Goal: Use online tool/utility: Utilize a website feature to perform a specific function

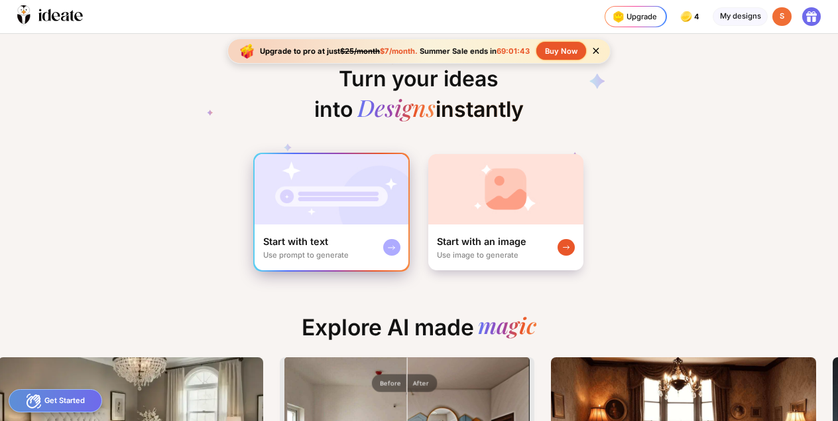
click at [341, 210] on img at bounding box center [332, 189] width 154 height 70
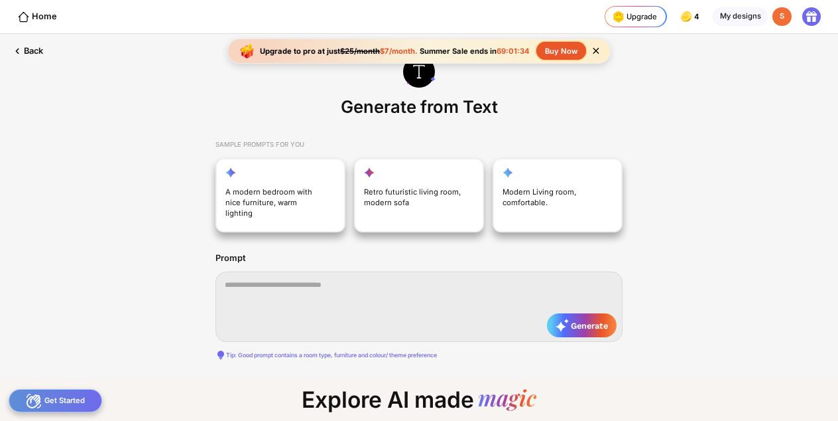
click at [302, 281] on textarea at bounding box center [419, 306] width 407 height 70
type textarea "**********"
click at [593, 318] on span "Generate" at bounding box center [582, 324] width 52 height 13
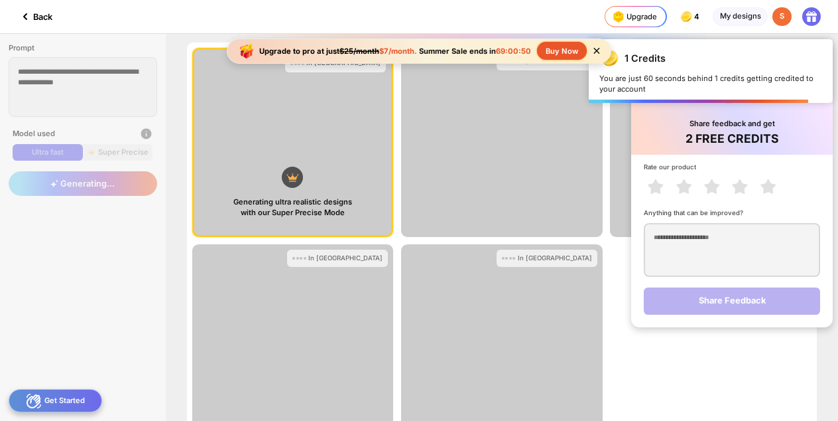
click at [596, 47] on icon at bounding box center [596, 50] width 11 height 11
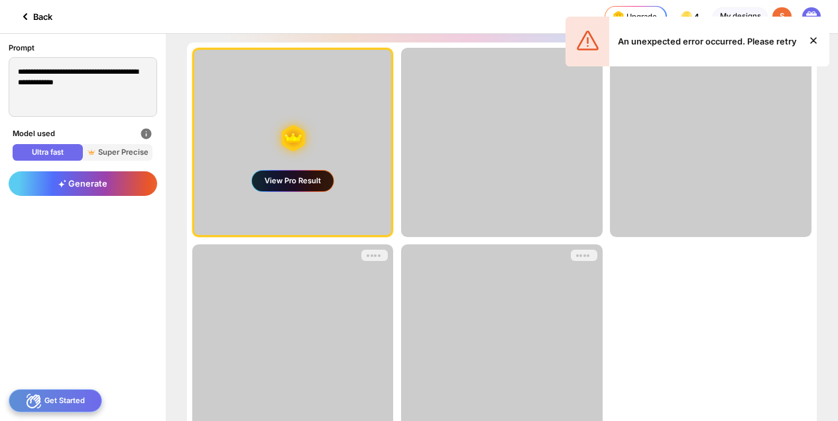
click at [816, 35] on icon at bounding box center [814, 41] width 16 height 16
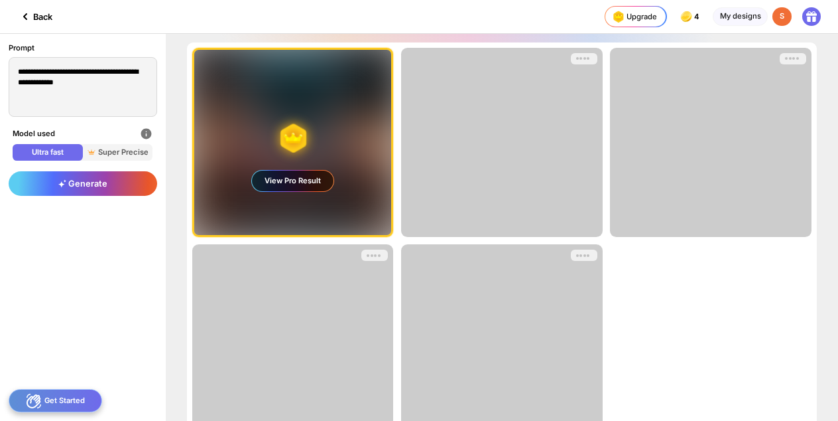
click at [303, 184] on div "View Pro Result" at bounding box center [293, 180] width 82 height 20
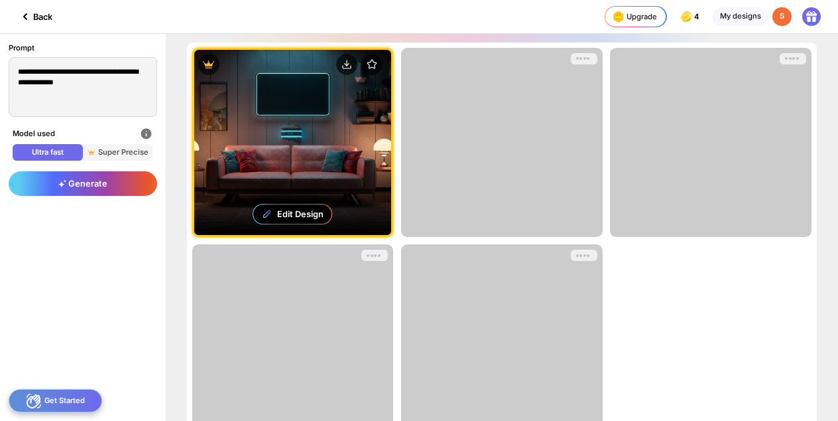
click at [510, 168] on div at bounding box center [502, 142] width 202 height 189
click at [558, 78] on div at bounding box center [502, 142] width 202 height 189
click at [101, 103] on textarea "**********" at bounding box center [83, 87] width 149 height 60
click at [121, 155] on span "Super Precise" at bounding box center [118, 152] width 70 height 11
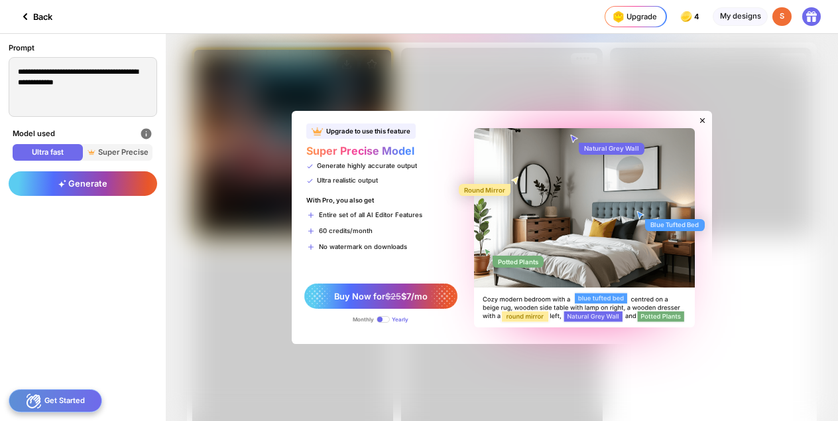
click at [699, 117] on icon at bounding box center [702, 120] width 9 height 9
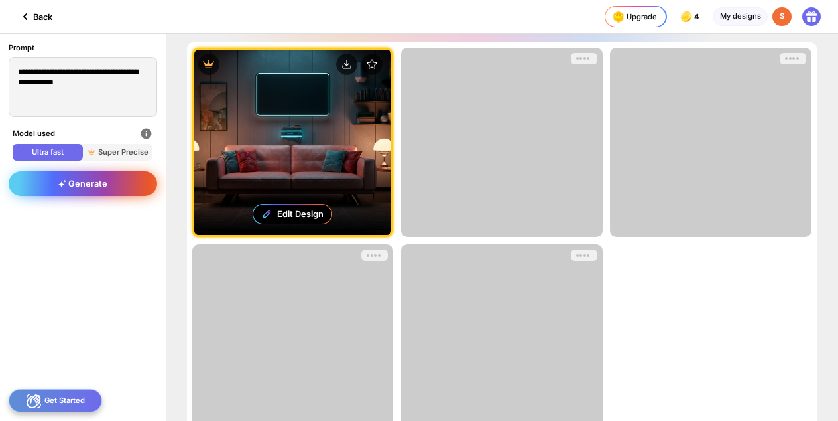
click at [70, 184] on span "Generate" at bounding box center [82, 183] width 49 height 10
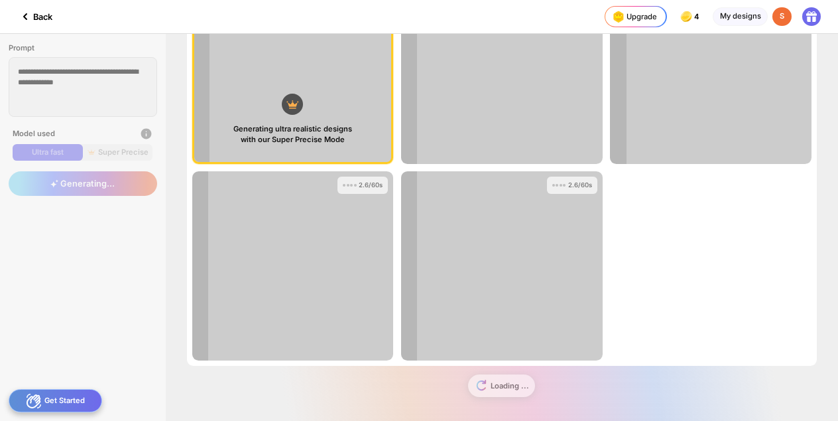
click at [486, 380] on div "Loading ..." at bounding box center [502, 389] width 630 height 48
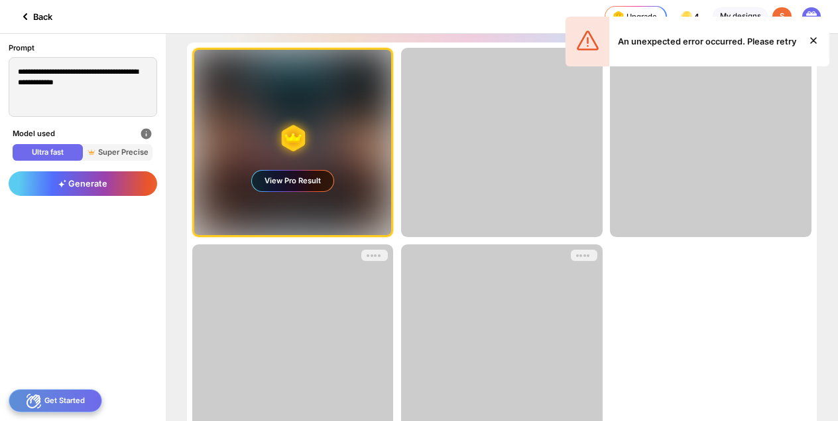
click at [810, 39] on icon at bounding box center [814, 41] width 16 height 16
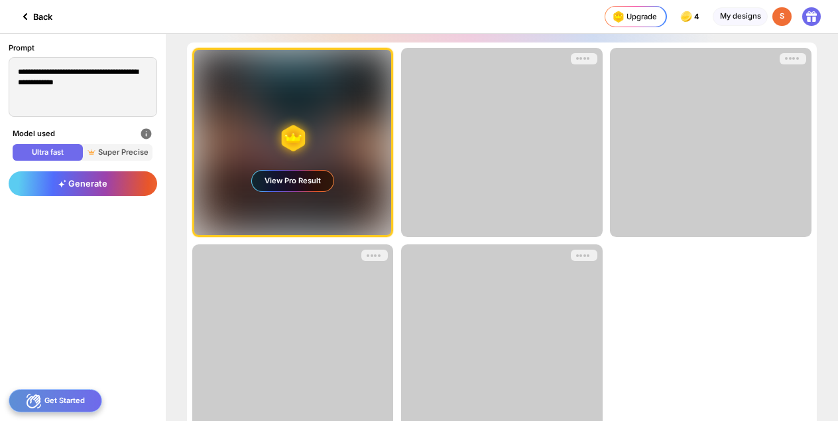
click at [591, 189] on div at bounding box center [502, 142] width 202 height 189
click at [577, 58] on div at bounding box center [577, 57] width 3 height 3
click at [750, 10] on div "My designs" at bounding box center [740, 16] width 55 height 19
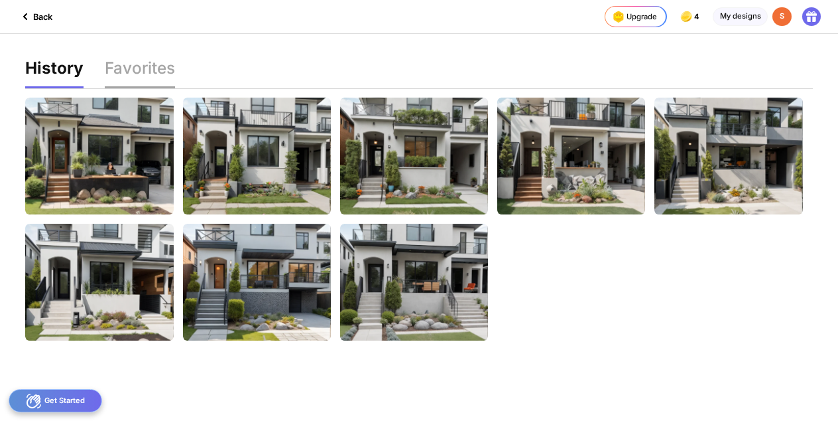
click at [130, 73] on div "Favorites" at bounding box center [140, 74] width 70 height 29
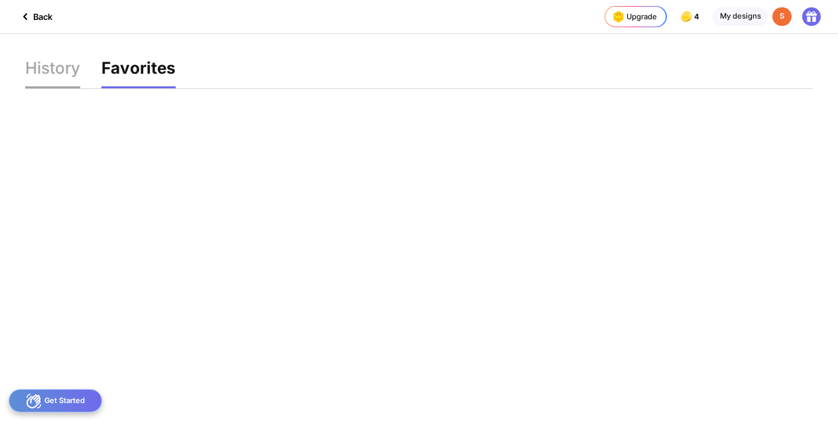
click at [38, 74] on div "History" at bounding box center [52, 74] width 55 height 29
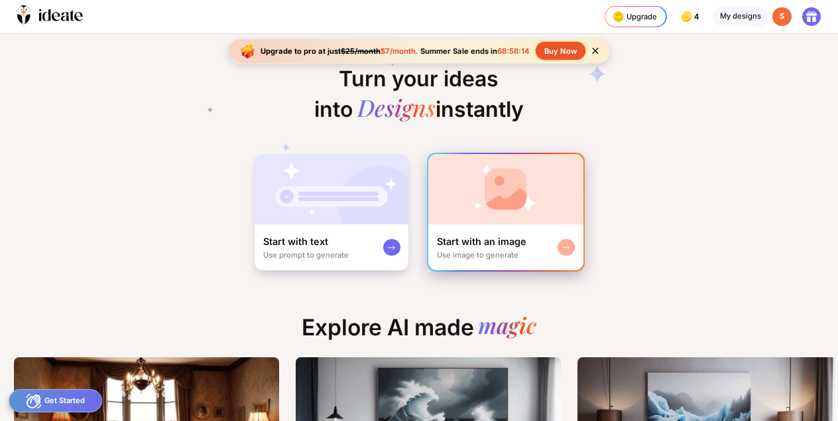
click at [491, 221] on img at bounding box center [505, 189] width 155 height 70
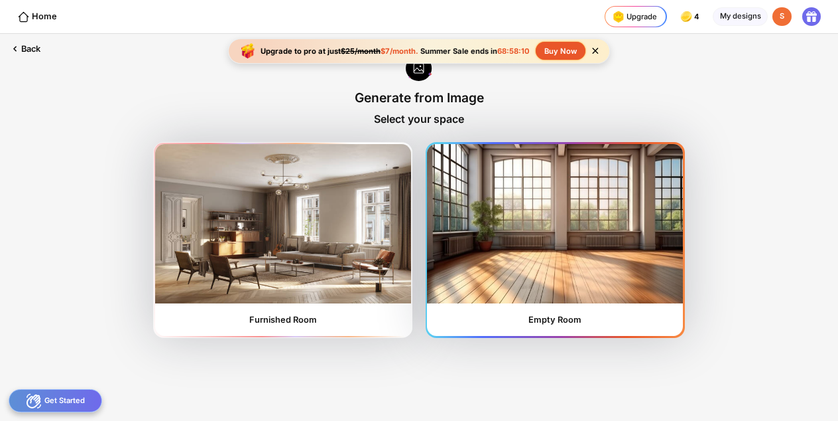
click at [550, 239] on img at bounding box center [555, 223] width 256 height 159
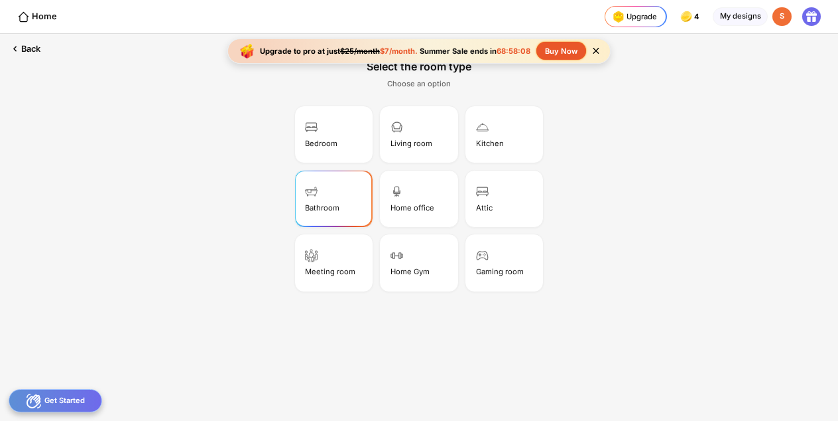
click at [338, 208] on div "Bathroom" at bounding box center [322, 207] width 34 height 9
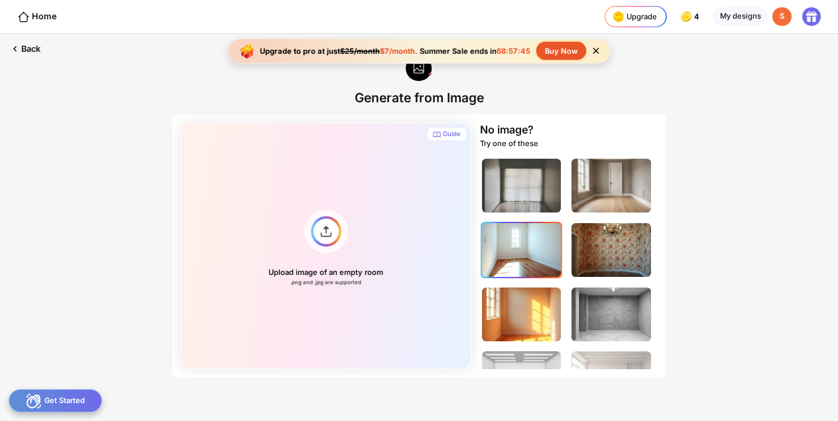
click at [523, 257] on img at bounding box center [522, 250] width 80 height 54
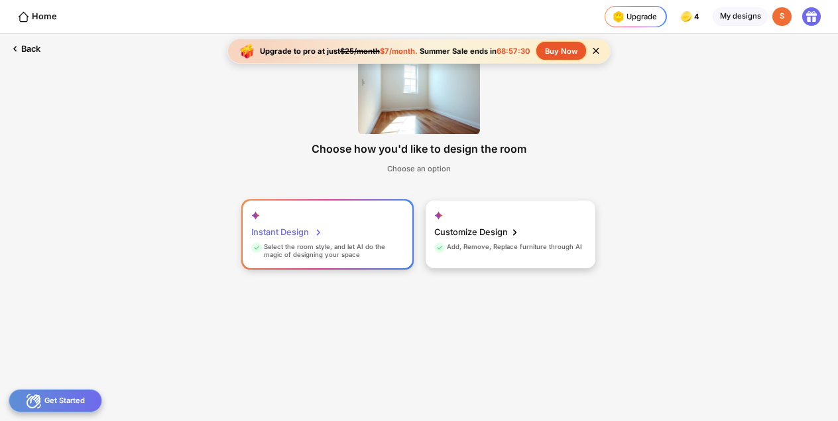
click at [344, 243] on div "Select the room style, and let AI do the magic of designing your space" at bounding box center [326, 251] width 150 height 17
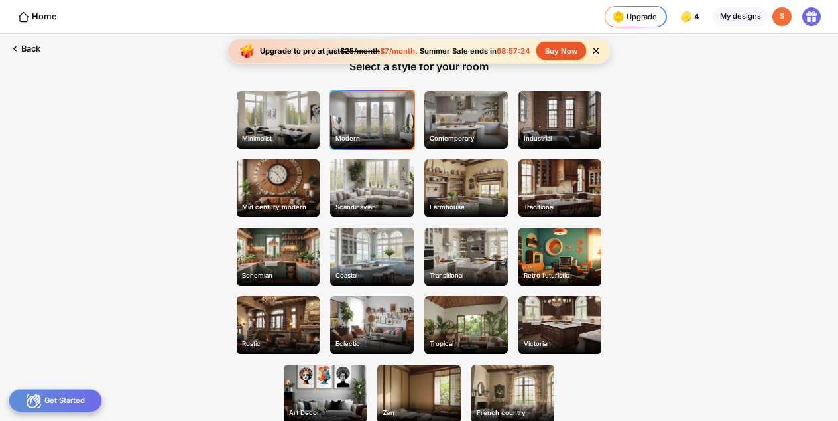
click at [378, 127] on div "Modern" at bounding box center [372, 120] width 84 height 58
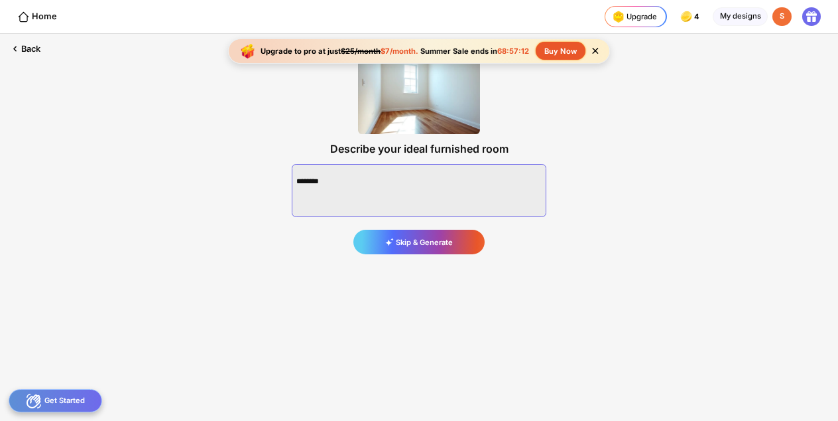
click at [365, 183] on textarea at bounding box center [419, 190] width 255 height 53
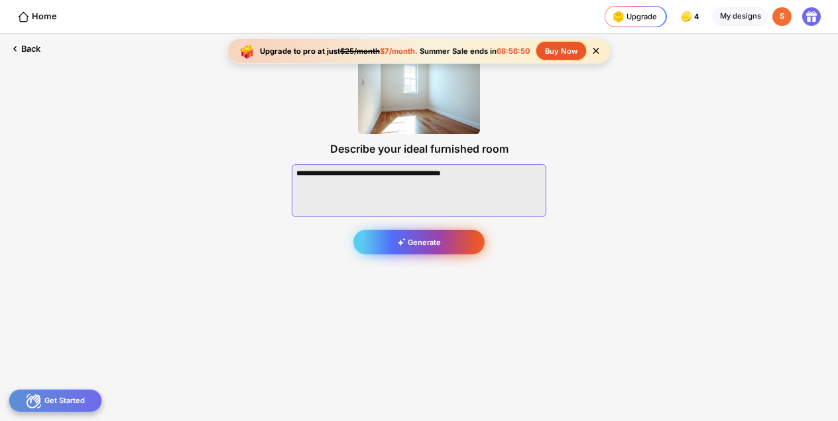
type textarea "**********"
click at [430, 243] on div "Generate" at bounding box center [419, 241] width 131 height 24
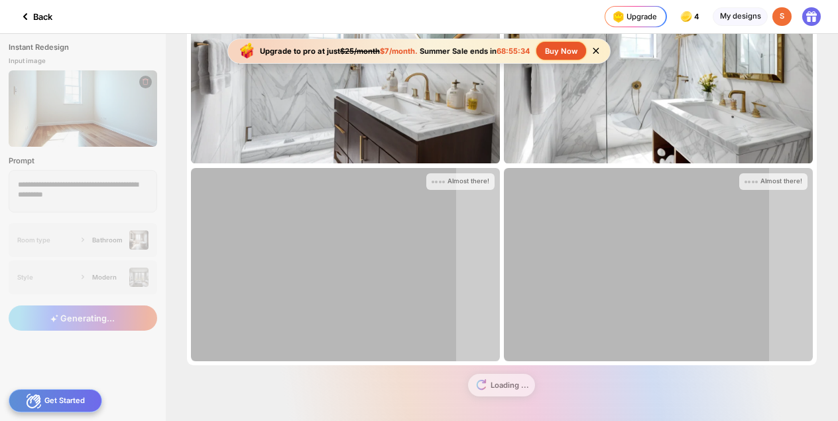
scroll to position [76, 0]
click at [501, 385] on div "Loading ..." at bounding box center [502, 389] width 630 height 48
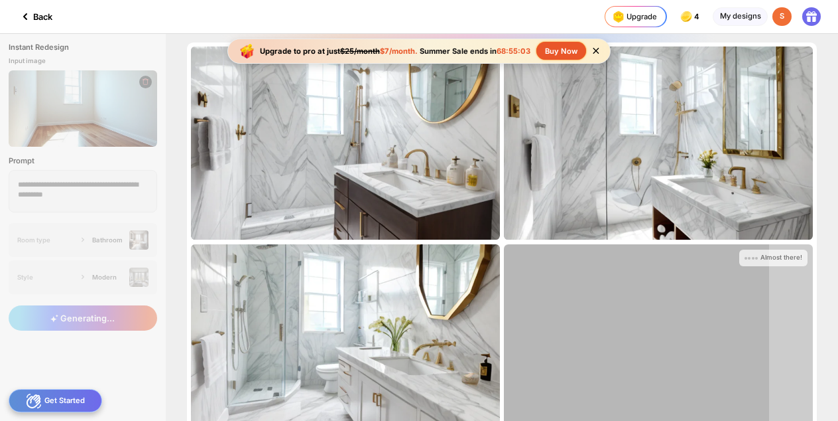
scroll to position [0, 0]
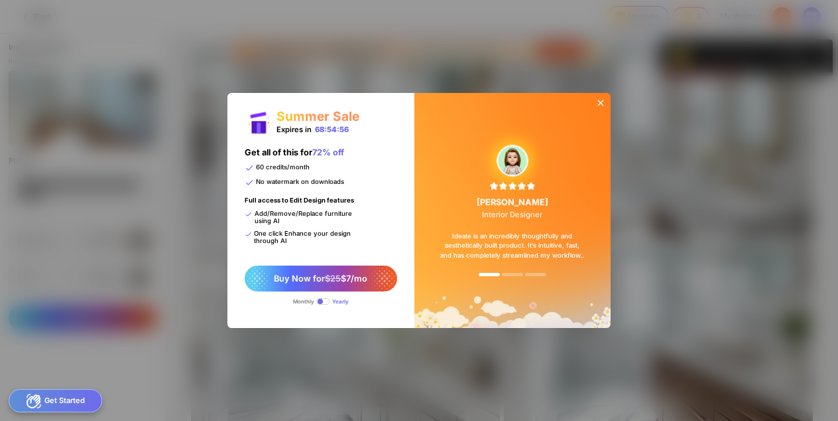
click at [602, 101] on icon at bounding box center [601, 103] width 11 height 11
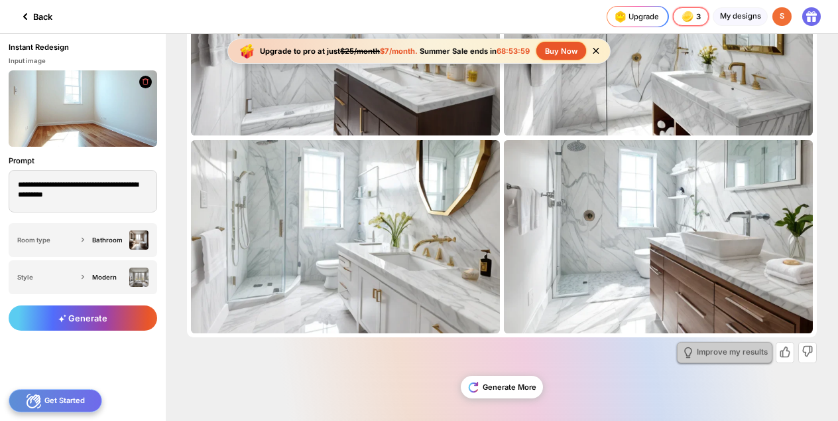
click at [736, 350] on div "Improve my results" at bounding box center [732, 352] width 71 height 8
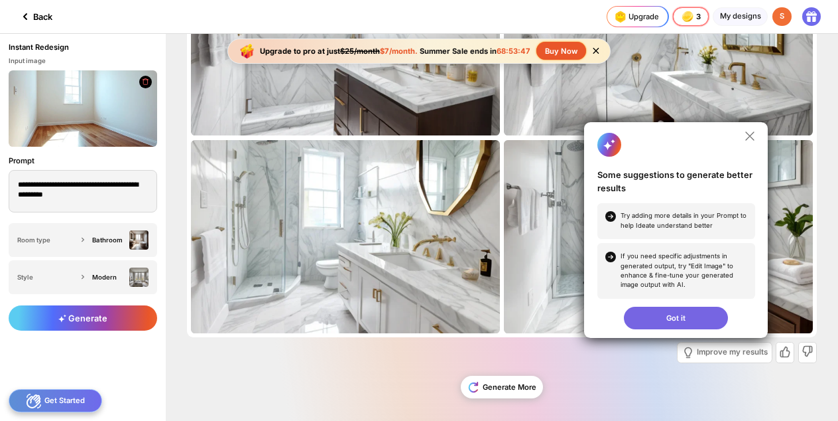
click at [659, 322] on div "Got it" at bounding box center [676, 317] width 104 height 23
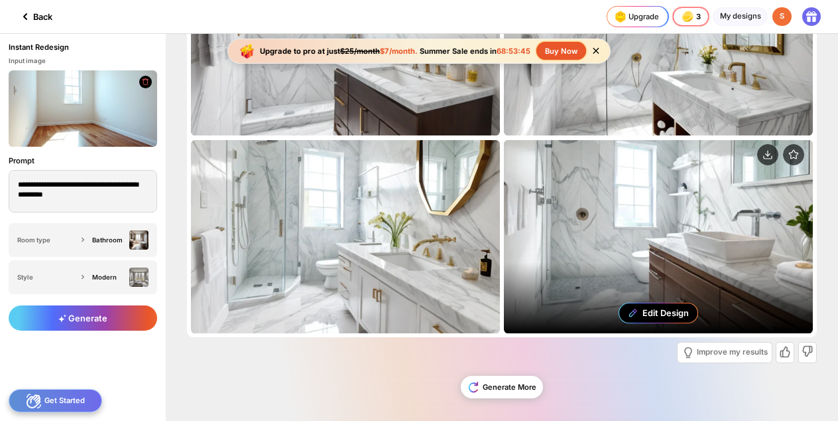
click at [657, 312] on div "Edit Design" at bounding box center [666, 313] width 46 height 10
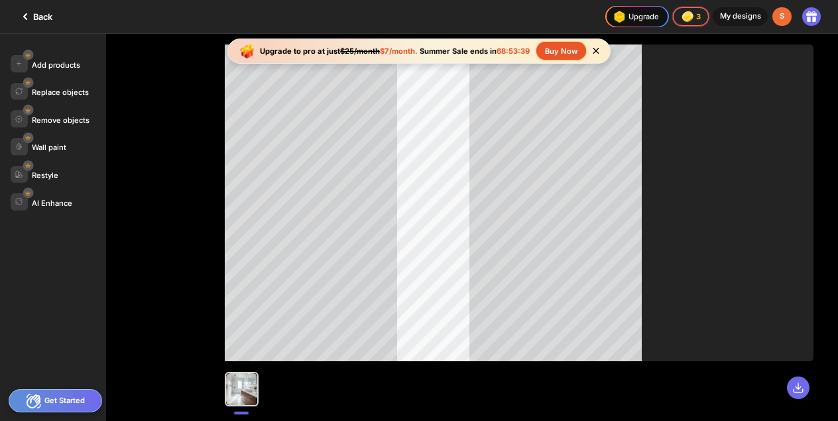
drag, startPoint x: 645, startPoint y: 188, endPoint x: 760, endPoint y: 186, distance: 115.4
click at [761, 187] on div at bounding box center [519, 202] width 589 height 316
click at [300, 216] on div at bounding box center [519, 202] width 589 height 316
click at [52, 66] on div "Add products" at bounding box center [56, 64] width 48 height 9
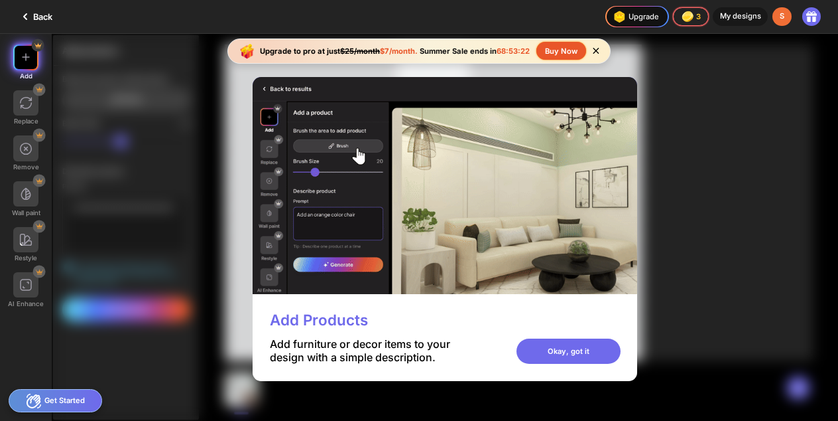
click at [440, 225] on img at bounding box center [445, 185] width 385 height 216
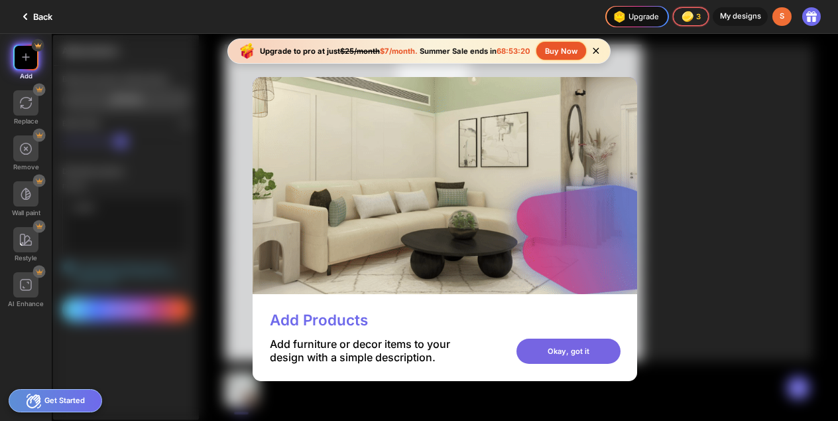
click at [621, 352] on div "Okay, got it" at bounding box center [569, 350] width 104 height 25
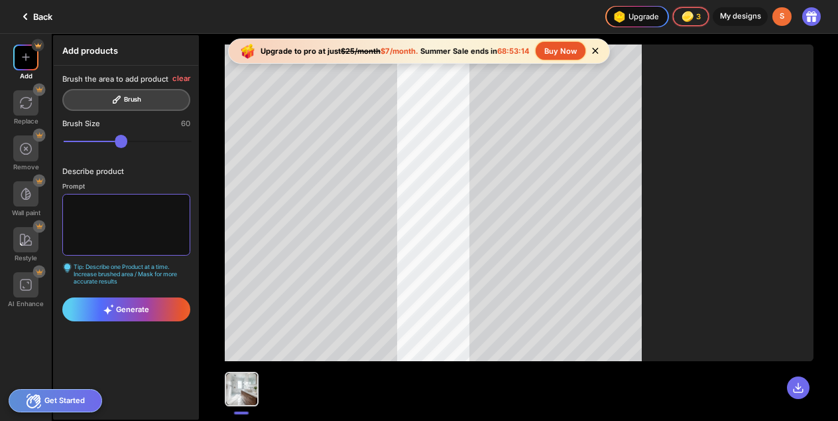
click at [96, 211] on textarea at bounding box center [125, 225] width 127 height 62
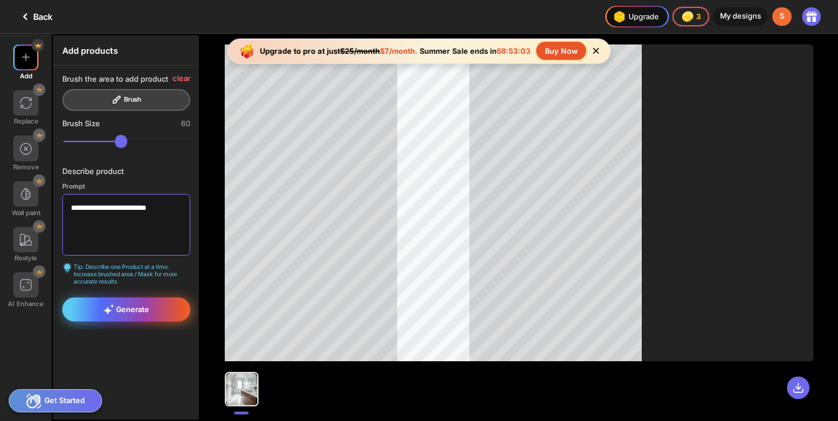
type textarea "**********"
click at [135, 310] on span "Generate" at bounding box center [126, 309] width 46 height 11
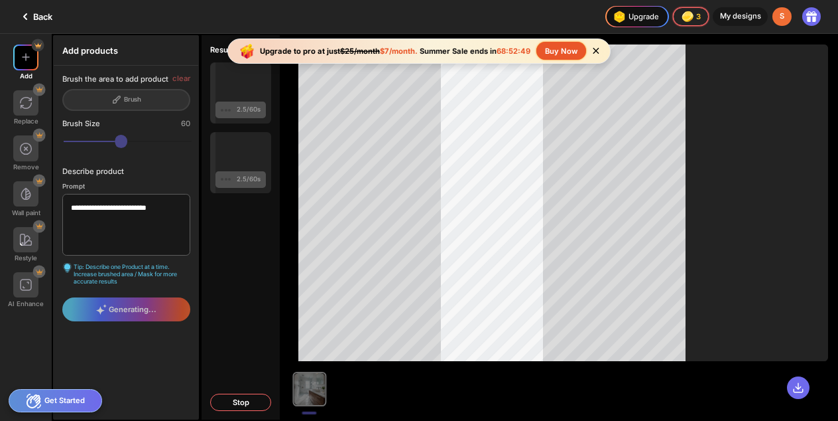
click at [36, 19] on div "Back" at bounding box center [34, 17] width 35 height 16
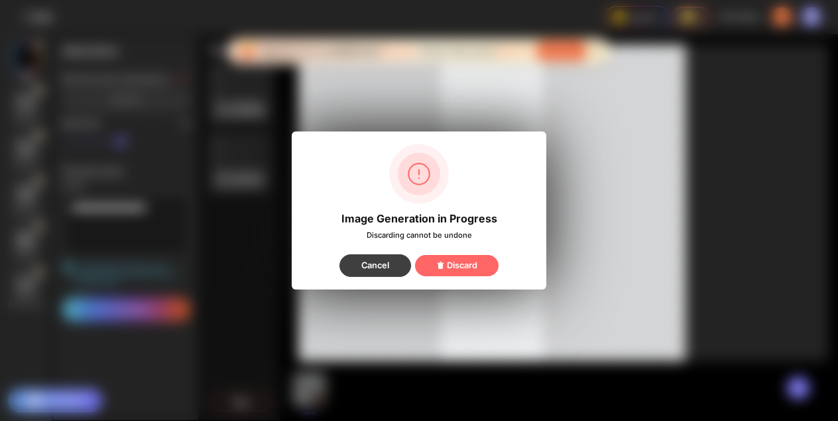
click at [389, 269] on div "Cancel" at bounding box center [376, 265] width 72 height 23
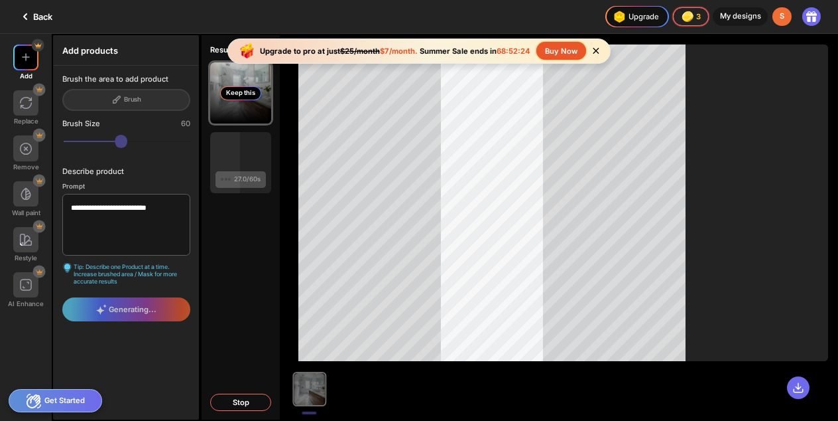
click at [229, 94] on div "Keep this" at bounding box center [240, 93] width 41 height 14
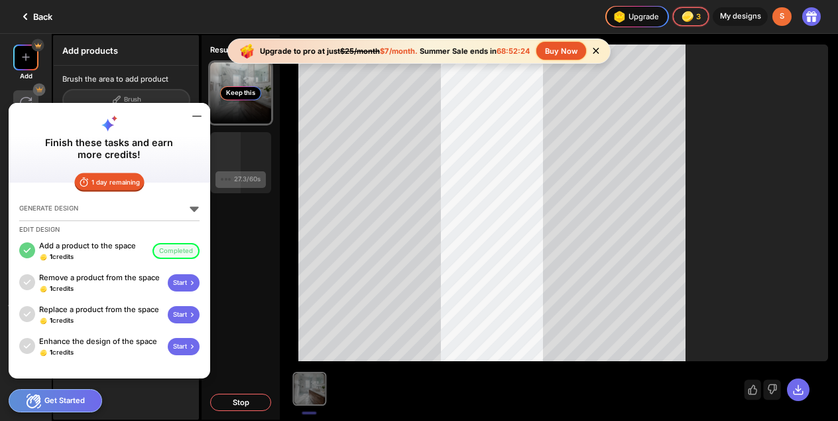
click at [229, 94] on div "Keep this" at bounding box center [240, 93] width 41 height 14
click at [261, 119] on div "Keep this" at bounding box center [240, 92] width 61 height 61
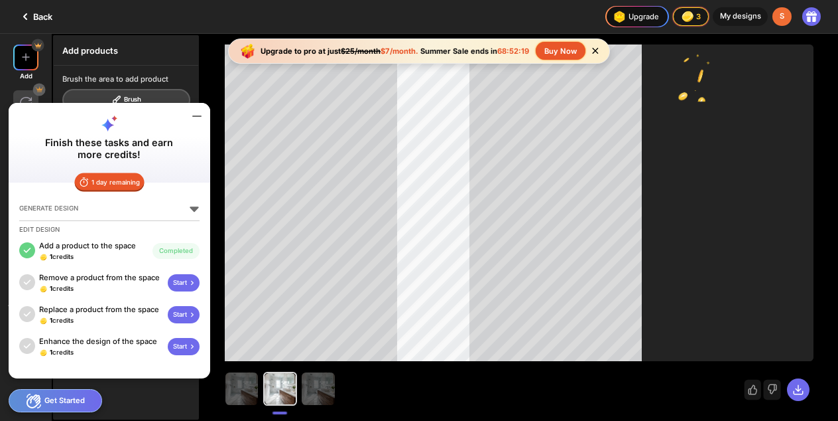
click at [287, 391] on div at bounding box center [280, 388] width 31 height 31
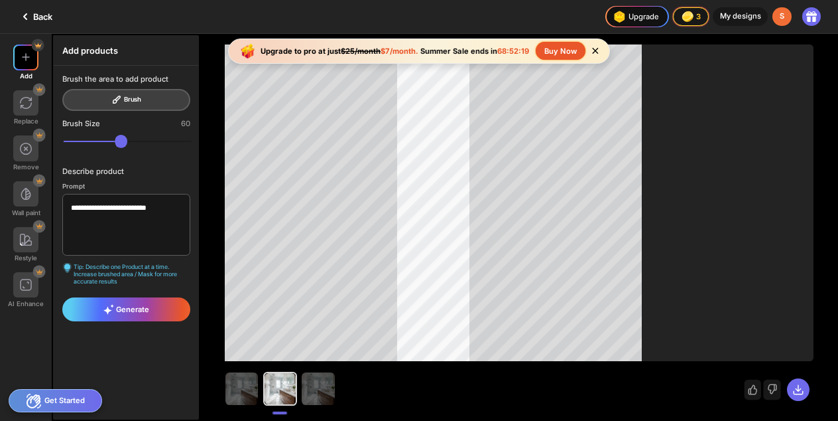
click at [287, 391] on div at bounding box center [280, 388] width 31 height 31
click at [286, 391] on div at bounding box center [280, 388] width 31 height 31
click at [317, 395] on img at bounding box center [318, 388] width 33 height 33
click at [315, 395] on img at bounding box center [318, 388] width 33 height 33
click at [285, 393] on div at bounding box center [280, 388] width 31 height 31
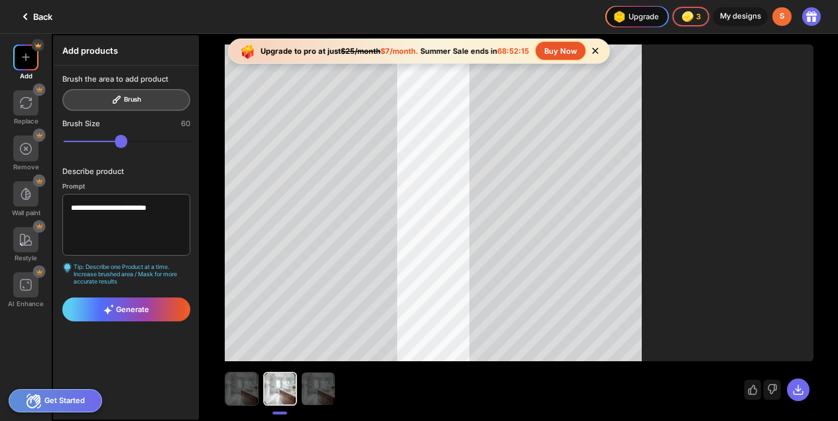
click at [250, 393] on img at bounding box center [242, 388] width 33 height 33
click at [247, 394] on div at bounding box center [241, 388] width 31 height 31
click at [281, 396] on img at bounding box center [280, 388] width 33 height 33
